Goal: Task Accomplishment & Management: Use online tool/utility

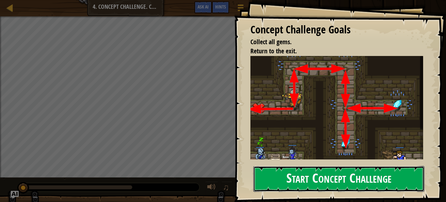
click at [317, 172] on button "Start Concept Challenge" at bounding box center [338, 179] width 171 height 26
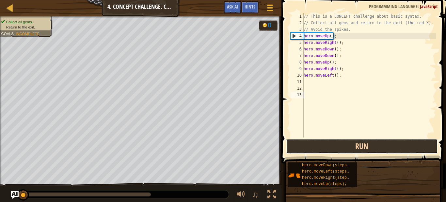
click at [332, 145] on button "Run" at bounding box center [362, 145] width 152 height 15
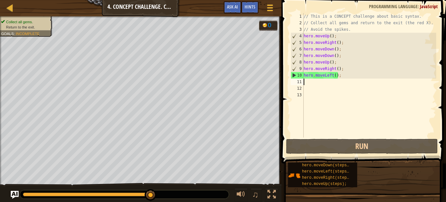
click at [307, 83] on div "// This is a CONCEPT challenge about basic syntax. // Collect all gems and retu…" at bounding box center [369, 81] width 134 height 137
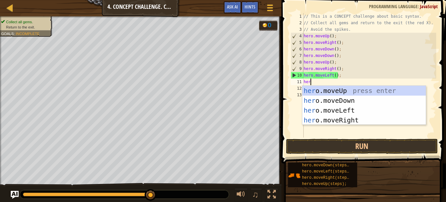
type textarea "hero"
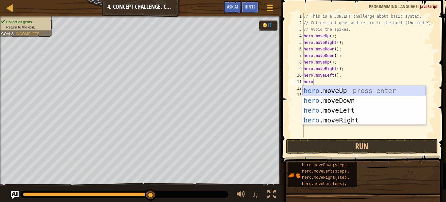
click at [333, 90] on div "hero .moveUp press enter hero .moveDown press enter hero .moveLeft press enter …" at bounding box center [363, 115] width 123 height 59
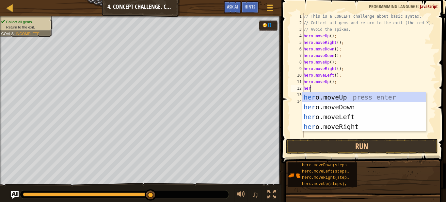
type textarea "hero"
click at [348, 117] on div "hero .moveUp press enter hero .moveDown press enter hero .moveLeft press enter …" at bounding box center [363, 121] width 123 height 59
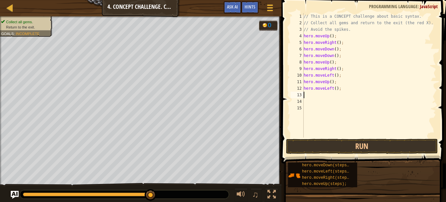
scroll to position [3, 0]
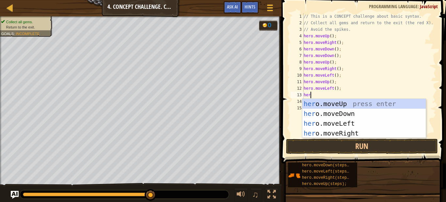
type textarea "hero"
click at [347, 112] on div "hero .moveUp press enter hero .moveDown press enter hero .moveLeft press enter …" at bounding box center [363, 128] width 123 height 59
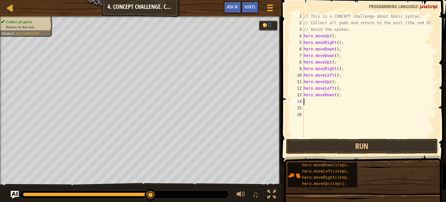
scroll to position [3, 0]
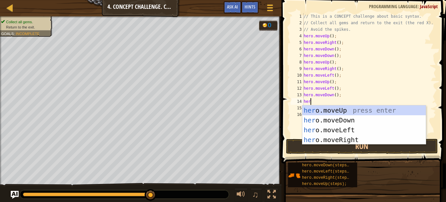
type textarea "hero"
click at [353, 129] on div "hero .moveUp press enter hero .moveDown press enter hero .moveLeft press enter …" at bounding box center [363, 134] width 123 height 59
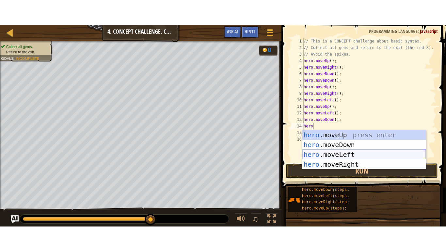
scroll to position [3, 0]
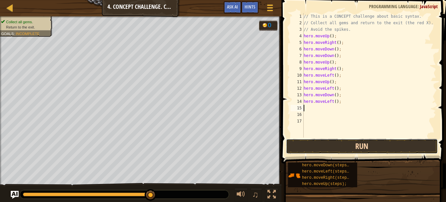
click at [351, 150] on button "Run" at bounding box center [362, 145] width 152 height 15
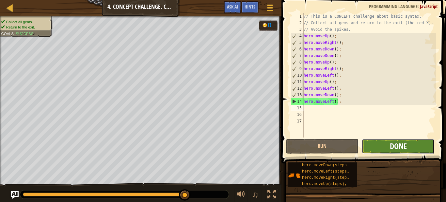
click at [396, 142] on span "Done" at bounding box center [398, 145] width 17 height 10
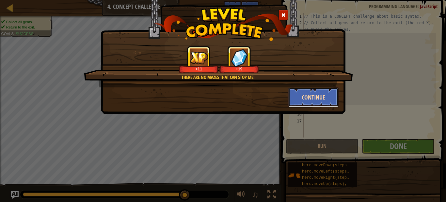
click at [318, 93] on button "Continue" at bounding box center [313, 97] width 51 height 20
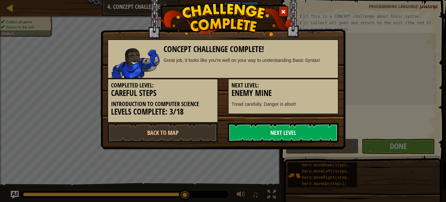
click at [300, 137] on link "Next Level" at bounding box center [283, 132] width 111 height 20
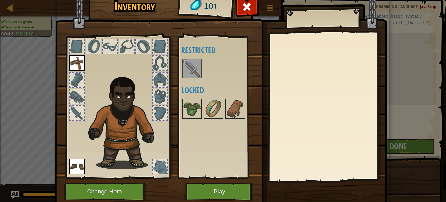
click at [193, 60] on img at bounding box center [192, 68] width 18 height 18
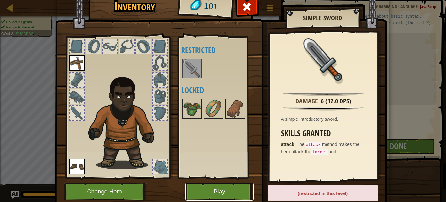
click at [230, 192] on button "Play" at bounding box center [220, 191] width 68 height 18
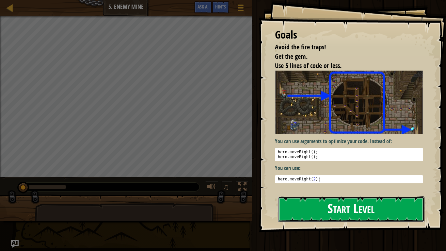
click at [363, 201] on button "Start Level" at bounding box center [351, 209] width 147 height 26
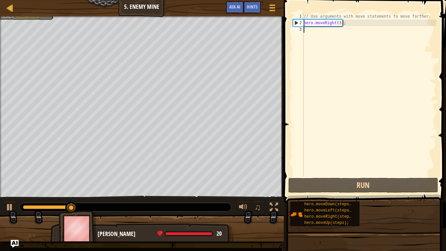
scroll to position [3, 0]
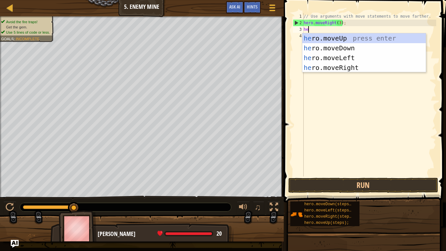
type textarea "hero"
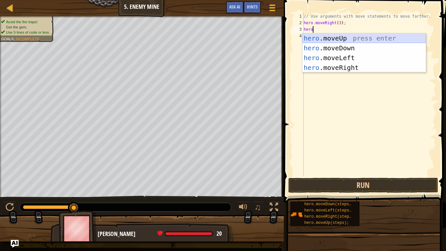
click at [343, 40] on div "hero .moveUp press enter hero .moveDown press enter hero .moveLeft press enter …" at bounding box center [363, 62] width 123 height 59
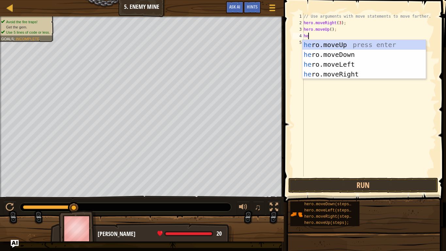
type textarea "hero"
click at [359, 73] on div "hero .moveUp press enter hero .moveDown press enter hero .moveLeft press enter …" at bounding box center [363, 69] width 123 height 59
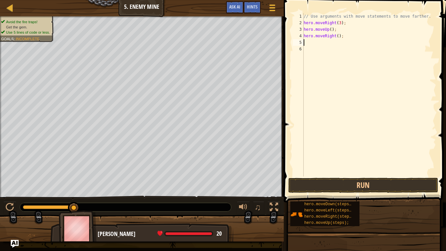
scroll to position [3, 0]
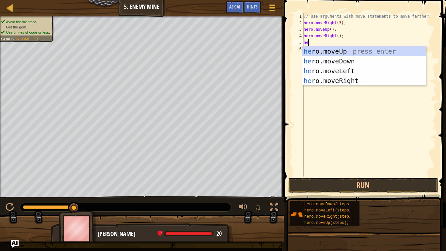
type textarea "her"
click at [365, 64] on div "her o.moveUp press enter her o.moveDown press enter her o.moveLeft press enter …" at bounding box center [363, 75] width 123 height 59
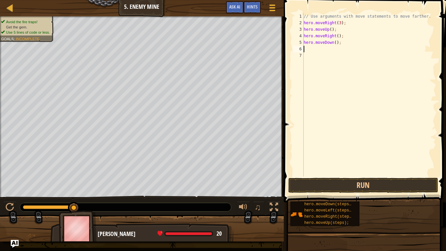
scroll to position [3, 0]
click at [337, 42] on div "// Use arguments with move statements to move farther. hero . moveRight ( 3 ) ;…" at bounding box center [369, 101] width 134 height 176
click at [343, 25] on div "// Use arguments with move statements to move farther. hero . moveRight ( 3 ) ;…" at bounding box center [369, 101] width 134 height 176
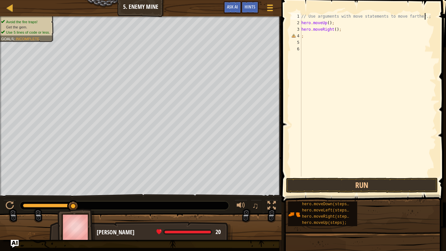
click at [335, 24] on div "// Use arguments with move statements to move farther.; hero . moveUp ( ) ; her…" at bounding box center [368, 101] width 136 height 176
type textarea "h"
click at [340, 32] on div "// Use arguments with move statements to move farther.; hero . moveRight ( ) ; ;" at bounding box center [368, 101] width 136 height 176
type textarea "h"
click at [307, 36] on div "// Use arguments with move statements to move farther.; ;" at bounding box center [368, 101] width 136 height 176
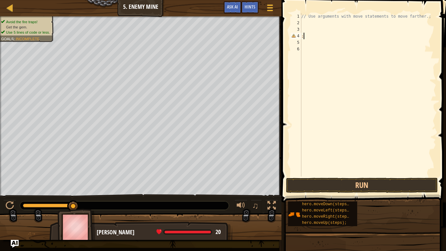
type textarea ";"
click at [303, 23] on div "// Use arguments with move statements to move farther.;" at bounding box center [368, 101] width 136 height 176
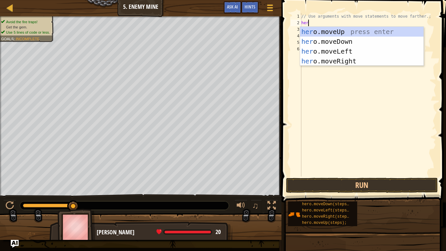
type textarea "hero"
click at [343, 42] on div "hero .moveUp press enter hero .moveDown press enter hero .moveLeft press enter …" at bounding box center [361, 56] width 123 height 59
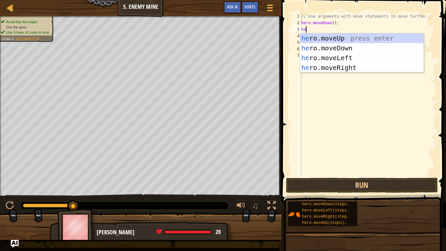
type textarea "her"
click at [361, 66] on div "her o.moveUp press enter her o.moveDown press enter her o.moveLeft press enter …" at bounding box center [361, 62] width 123 height 59
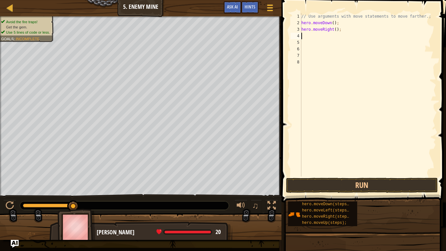
scroll to position [3, 0]
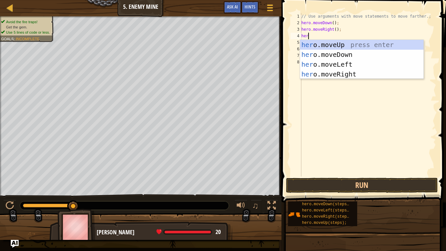
type textarea "hero"
click at [347, 43] on div "hero .moveUp press enter hero .moveDown press enter hero .moveLeft press enter …" at bounding box center [361, 69] width 123 height 59
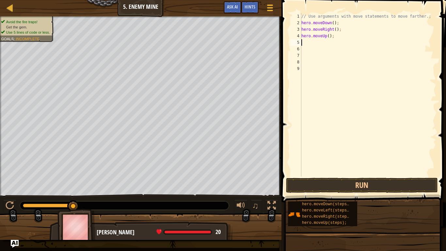
scroll to position [3, 0]
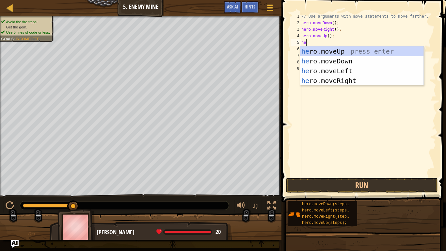
type textarea "her"
click at [369, 78] on div "her o.moveUp press enter her o.moveDown press enter her o.moveLeft press enter …" at bounding box center [361, 75] width 123 height 59
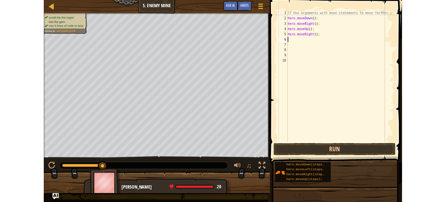
scroll to position [3, 0]
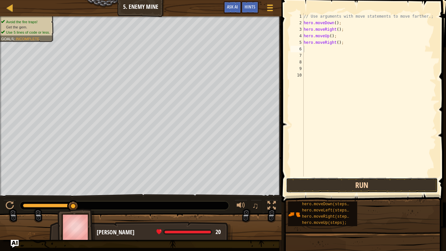
click at [362, 179] on button "Run" at bounding box center [362, 185] width 152 height 15
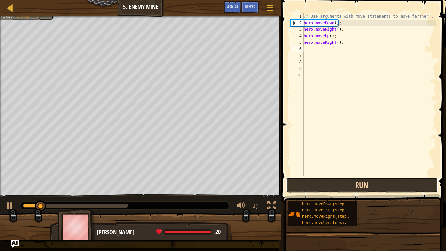
click at [367, 184] on button "Run" at bounding box center [362, 185] width 152 height 15
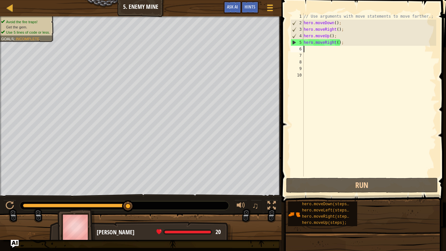
click at [342, 24] on div "// Use arguments with move statements to move farther.; hero . moveDown ( ) ; h…" at bounding box center [369, 101] width 134 height 176
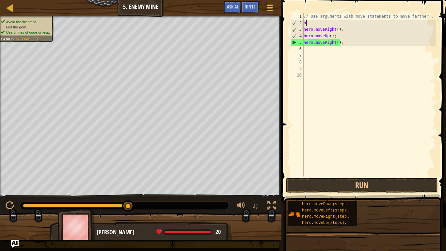
type textarea "h"
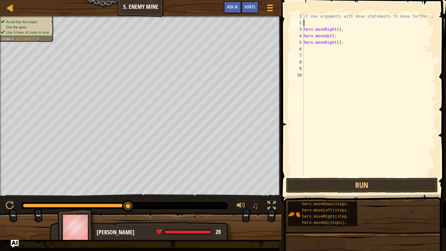
click at [348, 29] on div "// Use arguments with move statements to move farther.; hero . moveRight ( ) ; …" at bounding box center [369, 101] width 134 height 176
type textarea "h"
click at [355, 34] on div "// Use arguments with move statements to move farther.; hero . moveUp ( ) ; her…" at bounding box center [369, 101] width 134 height 176
type textarea "h"
click at [347, 46] on div "// Use arguments with move statements to move farther.; hero . moveRight ( ) ;" at bounding box center [369, 101] width 134 height 176
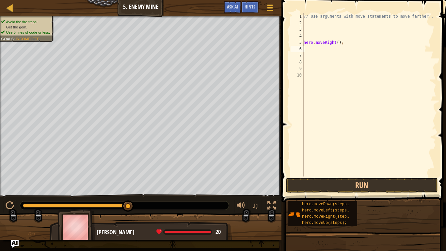
click at [343, 44] on div "// Use arguments with move statements to move farther.; hero . moveRight ( ) ;" at bounding box center [369, 101] width 134 height 176
type textarea "h"
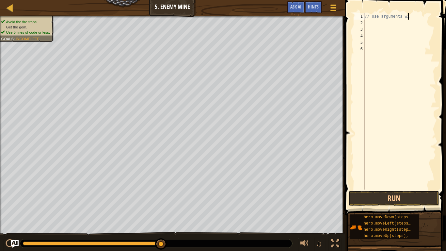
type textarea "// Use argum"
